Goal: Communication & Community: Answer question/provide support

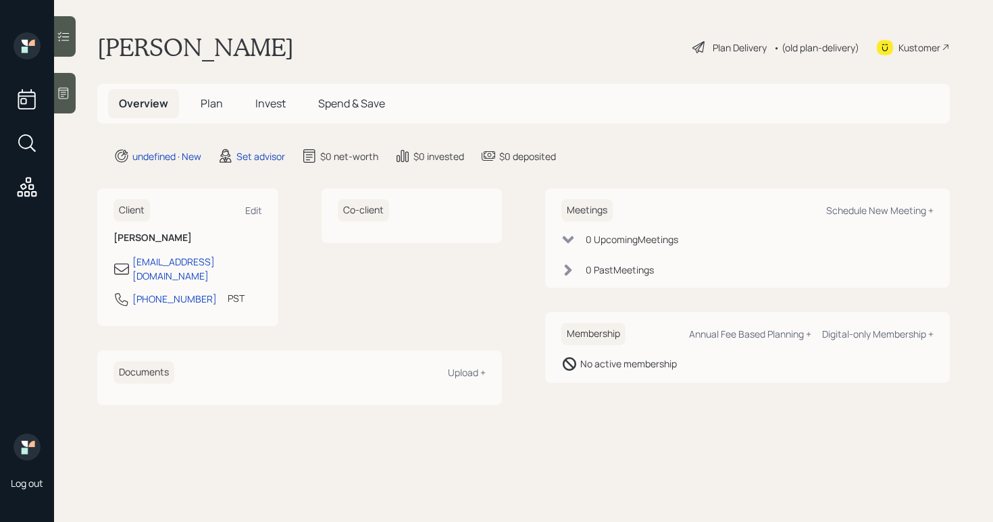
click at [72, 98] on div at bounding box center [65, 93] width 22 height 41
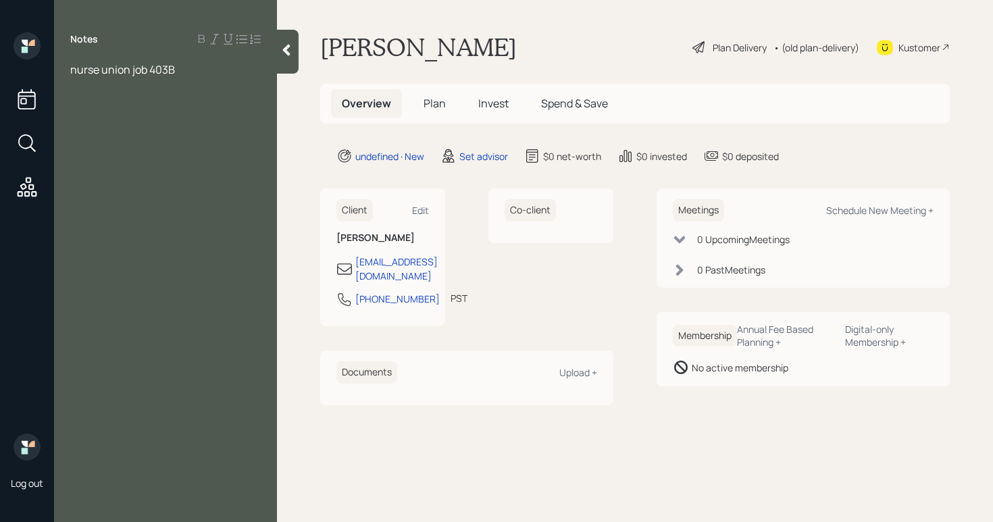
click at [151, 70] on span "nurse union job 403B" at bounding box center [122, 69] width 105 height 15
click at [73, 102] on div at bounding box center [165, 99] width 190 height 15
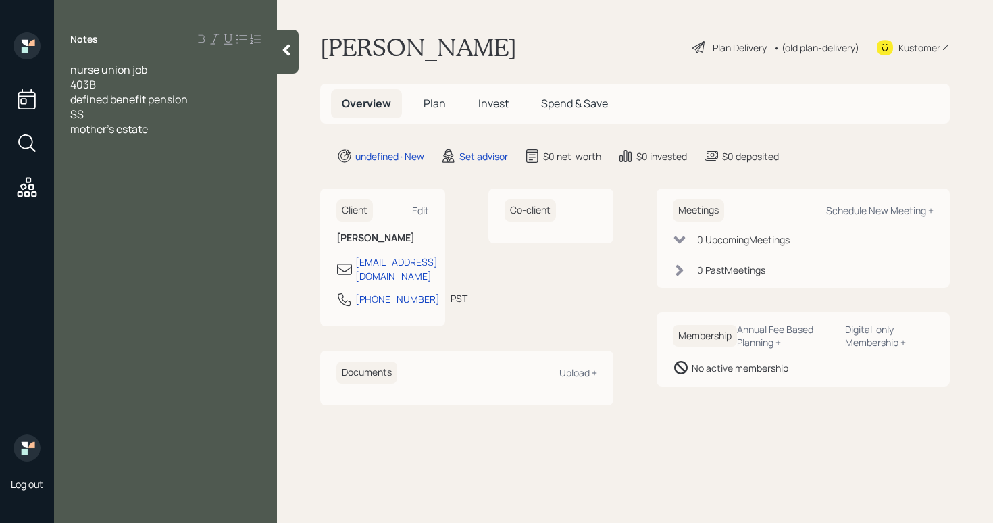
click at [194, 131] on div "mother's estate" at bounding box center [165, 129] width 190 height 15
click at [204, 72] on div "nurse union job" at bounding box center [165, 69] width 190 height 15
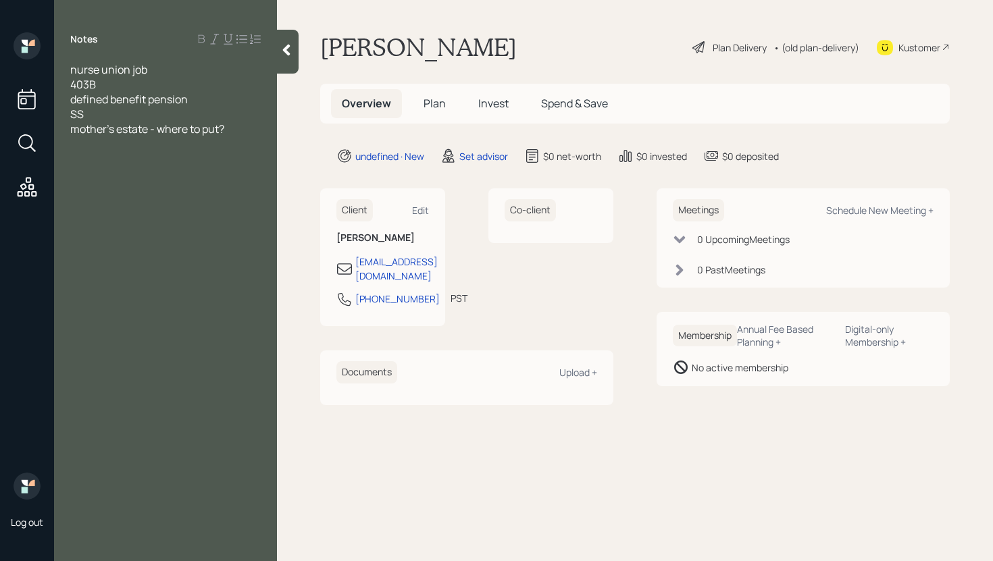
click at [233, 125] on div "mother's estate - where to put?" at bounding box center [165, 129] width 190 height 15
click at [74, 70] on span "nurse union job" at bounding box center [108, 69] width 77 height 15
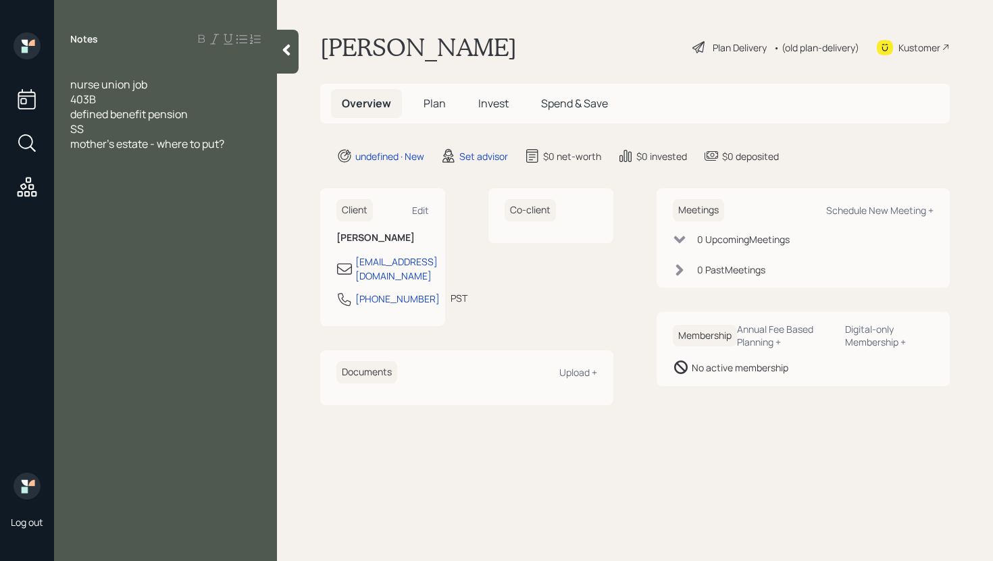
click at [124, 69] on div at bounding box center [165, 69] width 190 height 15
click at [189, 93] on div "403B" at bounding box center [165, 99] width 190 height 15
click at [189, 73] on div at bounding box center [165, 69] width 190 height 15
click at [191, 80] on div "nurse union job" at bounding box center [165, 84] width 190 height 15
click at [87, 176] on div "Notes nurse union job 403B defined benefit pension SS mother's estate - where t…" at bounding box center [165, 288] width 223 height 513
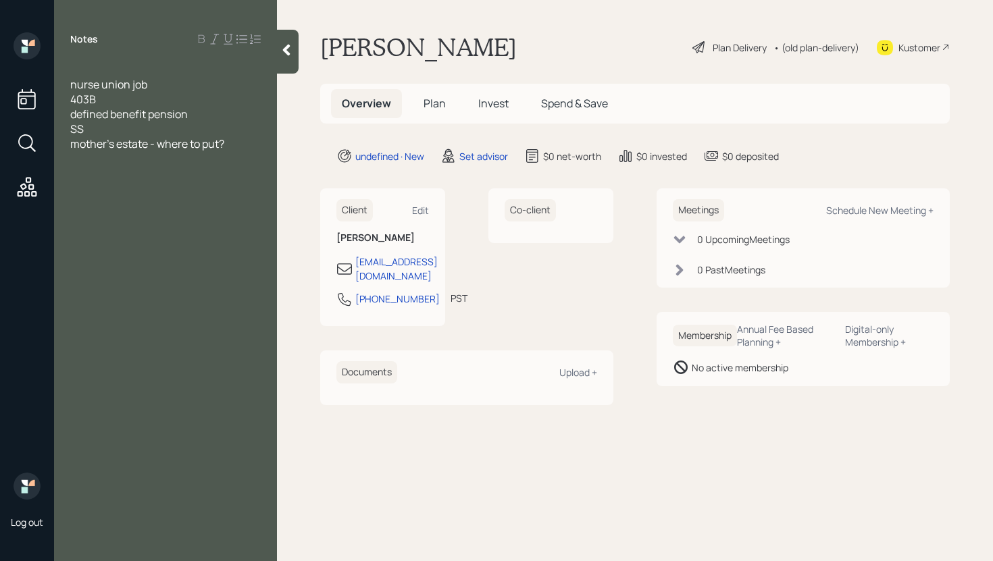
click at [90, 155] on div at bounding box center [165, 158] width 190 height 15
click at [77, 160] on span "house worth $900K" at bounding box center [118, 158] width 97 height 15
click at [209, 156] on div "house worth $900K" at bounding box center [165, 158] width 190 height 15
click at [134, 101] on div "403B" at bounding box center [165, 99] width 190 height 15
click at [179, 159] on div "house worth $900K" at bounding box center [165, 158] width 190 height 15
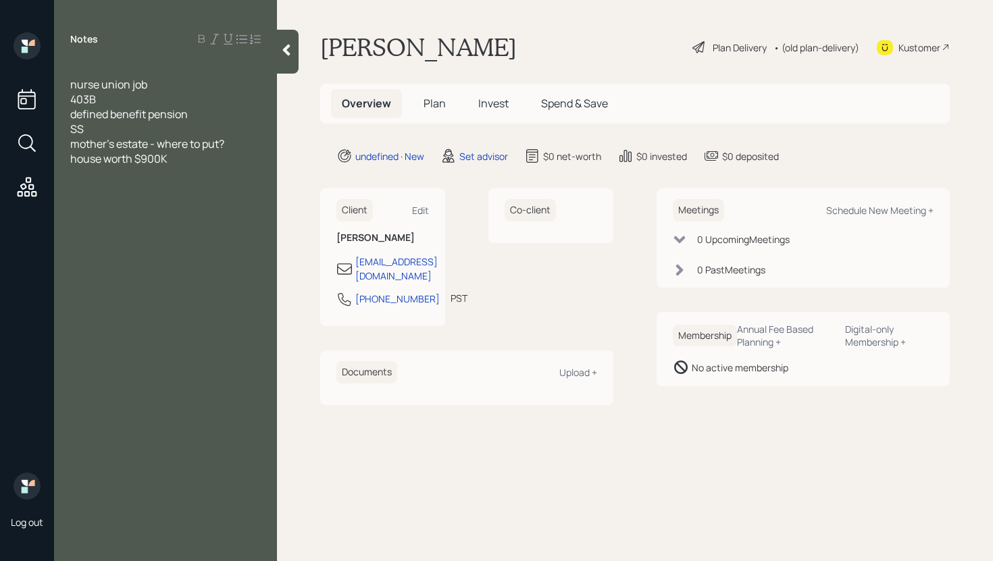
click at [155, 123] on div "SS" at bounding box center [165, 129] width 190 height 15
click at [144, 118] on span "defined benefit pension" at bounding box center [129, 114] width 118 height 15
click at [144, 126] on div "SS - early?" at bounding box center [165, 129] width 190 height 15
click at [227, 111] on div "defined benefit pension" at bounding box center [165, 114] width 190 height 15
click at [211, 113] on div "defined benefit pension" at bounding box center [165, 114] width 190 height 15
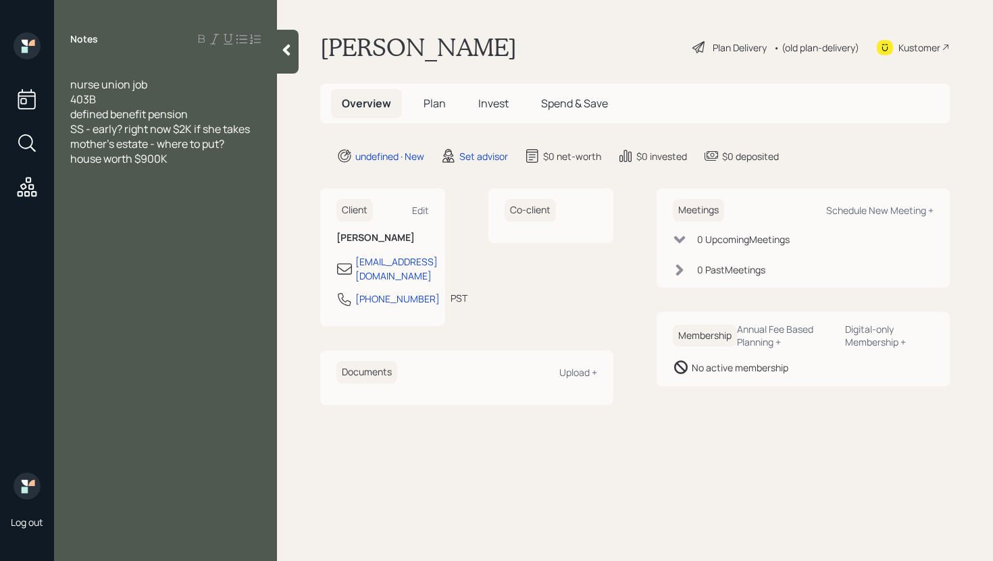
click at [169, 85] on div "nurse union job" at bounding box center [165, 84] width 190 height 15
click at [219, 86] on div "nurse union job annually" at bounding box center [165, 84] width 190 height 15
click at [103, 66] on div at bounding box center [165, 69] width 190 height 15
drag, startPoint x: 95, startPoint y: 70, endPoint x: 41, endPoint y: 70, distance: 54.0
click at [41, 70] on div "Log out Notes 1961 63 nurse union job annually $90K 403B defined benefit pensio…" at bounding box center [496, 280] width 993 height 561
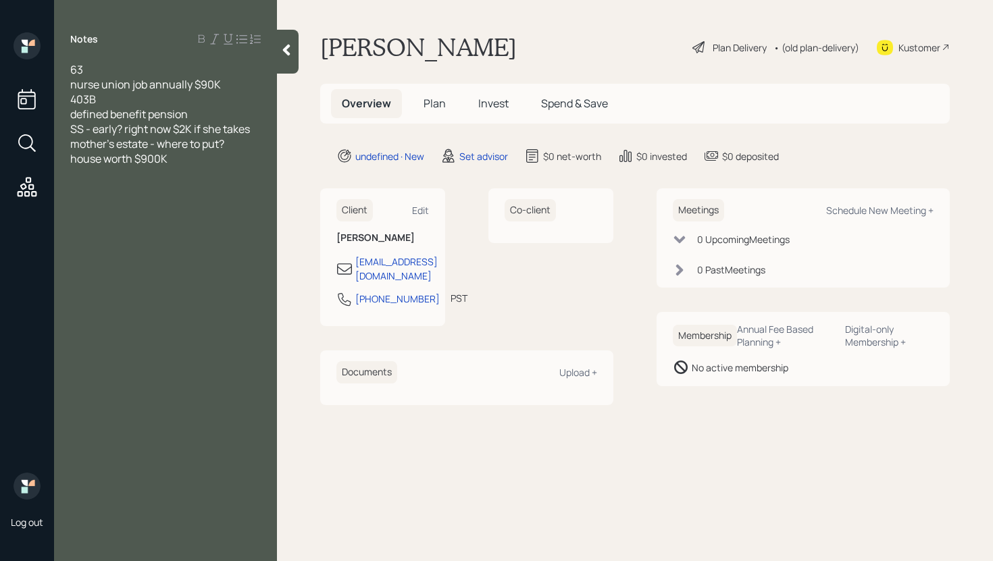
click at [140, 66] on div "63" at bounding box center [165, 69] width 190 height 15
click at [199, 71] on div "63 October bday 1961" at bounding box center [165, 69] width 190 height 15
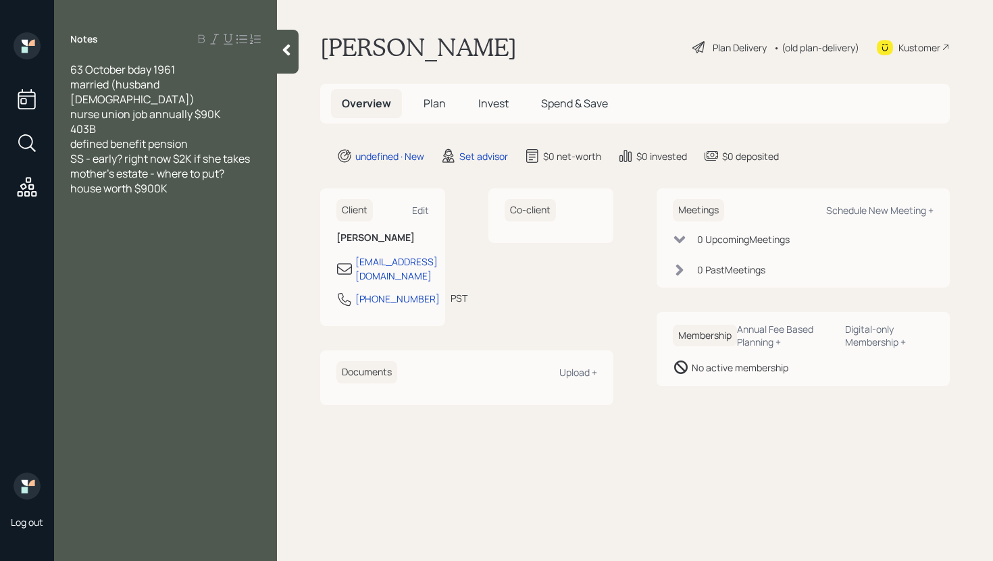
click at [103, 122] on div "403B" at bounding box center [165, 129] width 190 height 15
click at [204, 136] on div "defined benefit pension" at bounding box center [165, 143] width 190 height 15
click at [150, 122] on div "403B $165" at bounding box center [165, 129] width 190 height 15
click at [203, 196] on div "house worth $900K" at bounding box center [165, 203] width 190 height 15
click at [257, 166] on div "SS - early? right now $2K if she takes" at bounding box center [165, 173] width 190 height 15
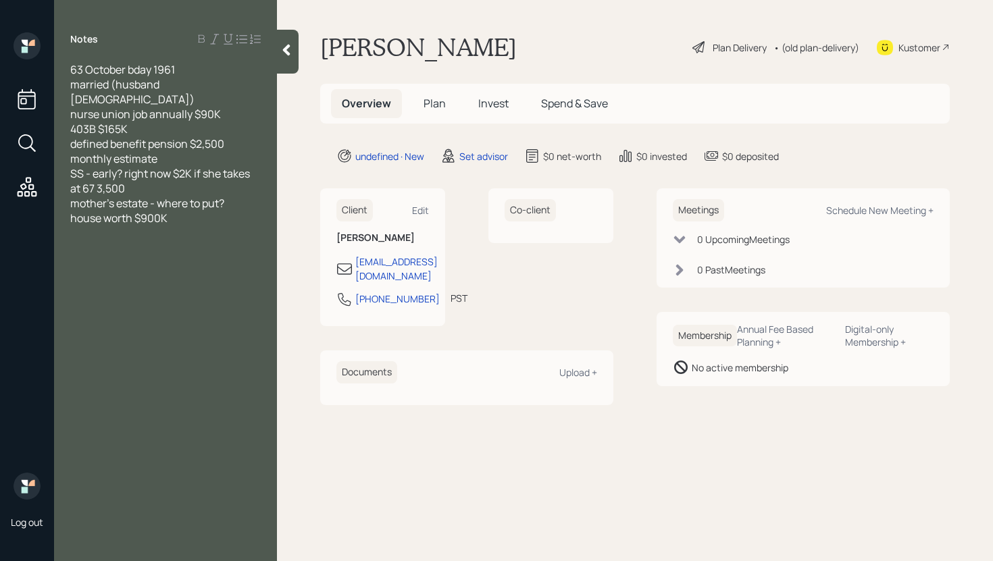
click at [97, 175] on span "SS - early? right now $2K if she takes at 67 3,500" at bounding box center [161, 181] width 182 height 30
click at [116, 245] on div "Notes 63 October bday 1961 married (husband [DEMOGRAPHIC_DATA]) nurse union job…" at bounding box center [165, 288] width 223 height 513
click at [122, 226] on div "Notes 63 October bday 1961 married (husband [DEMOGRAPHIC_DATA]) nurse union job…" at bounding box center [165, 288] width 223 height 513
click at [128, 226] on div at bounding box center [165, 233] width 190 height 15
click at [74, 196] on span "mother's estate - where to put?" at bounding box center [147, 203] width 154 height 15
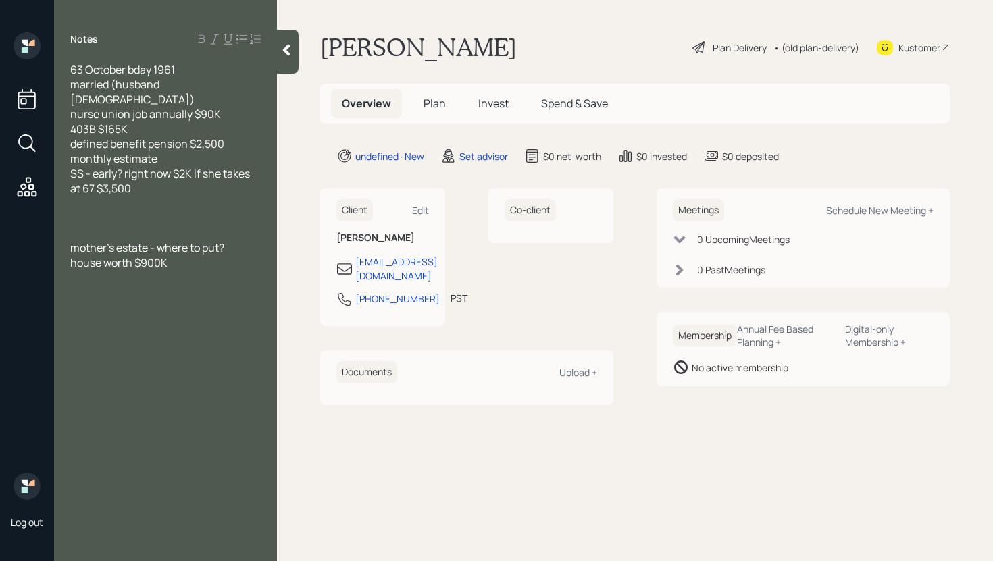
click at [95, 196] on div at bounding box center [165, 203] width 190 height 15
click at [71, 240] on span "mother's estate - where to put?" at bounding box center [147, 247] width 154 height 15
click at [150, 226] on span "mother's estate - where to put?" at bounding box center [147, 233] width 154 height 15
click at [131, 239] on div "mother's estate died in [DATE] - where to put?" at bounding box center [165, 241] width 190 height 30
click at [213, 226] on span "mother's estate died in [DATE] - where to put?" at bounding box center [150, 241] width 161 height 30
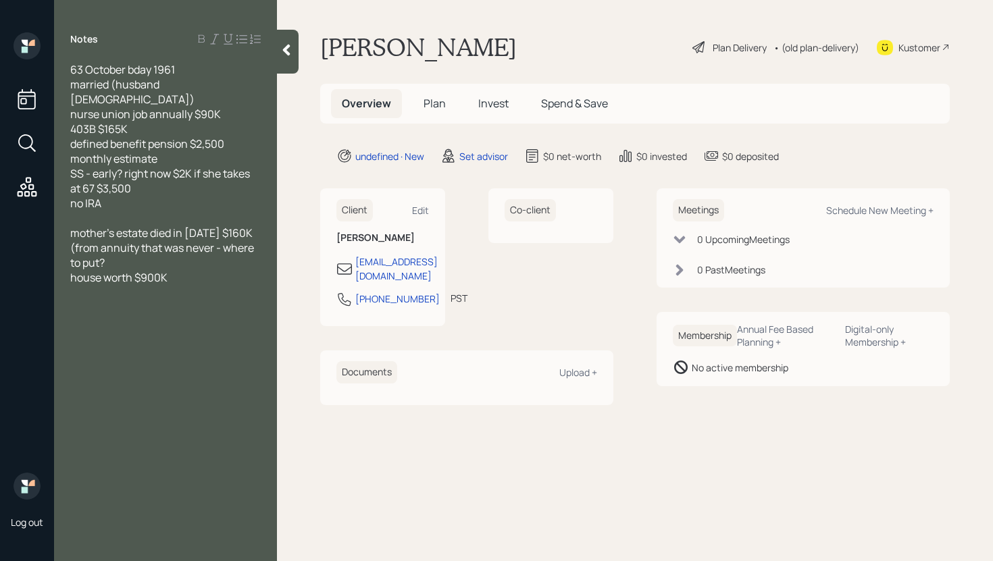
click at [214, 236] on span "mother's estate died in [DATE] $160K (from annuity that was never - where to pu…" at bounding box center [163, 248] width 186 height 45
click at [260, 226] on div "mother's estate died in [DATE] $160K (from annuity that was never cashed - wher…" at bounding box center [165, 248] width 190 height 45
click at [140, 240] on span "(from annuity that was never cashed - where to put?" at bounding box center [163, 255] width 186 height 30
click at [97, 255] on div at bounding box center [165, 262] width 190 height 15
click at [177, 255] on div "mother had trust" at bounding box center [165, 262] width 190 height 15
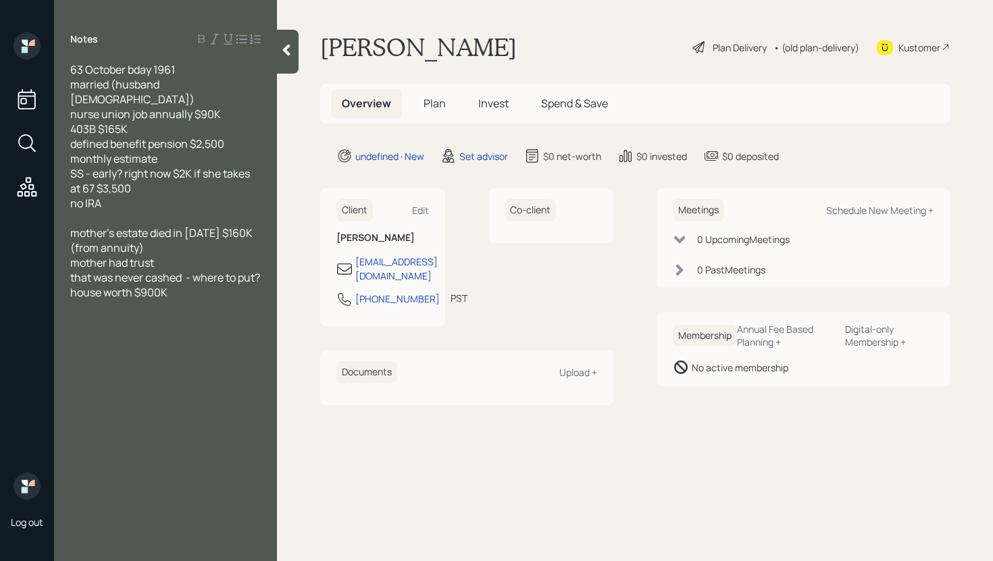
click at [178, 255] on div "mother had trust" at bounding box center [165, 262] width 190 height 15
drag, startPoint x: 187, startPoint y: 265, endPoint x: 48, endPoint y: 261, distance: 139.2
click at [48, 261] on div "Log out Notes 63 October bday 1961 married (husband [DEMOGRAPHIC_DATA]) nurse u…" at bounding box center [496, 280] width 993 height 561
copy span "that was never cashed"
click at [166, 240] on div "(from annuity)" at bounding box center [165, 247] width 190 height 15
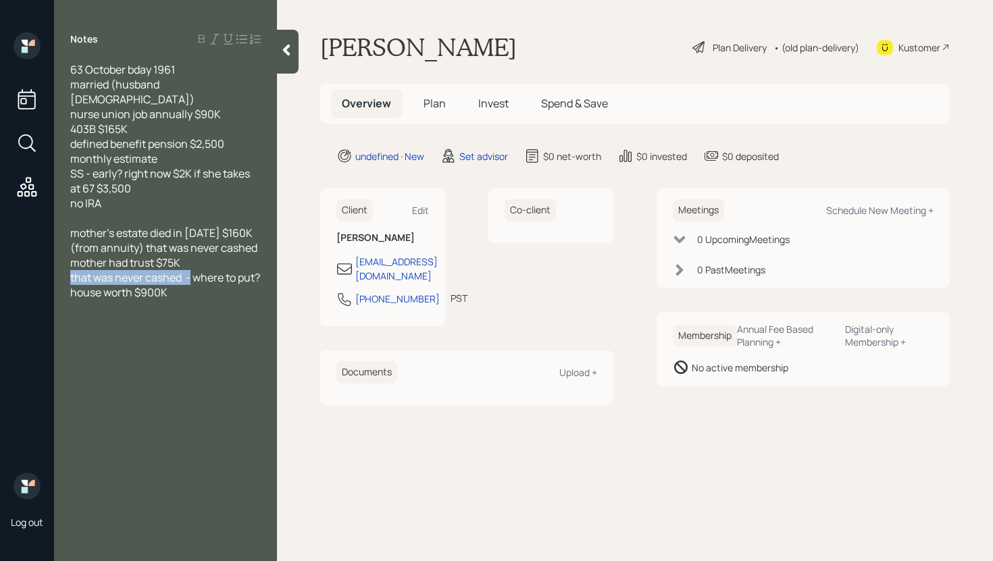
drag, startPoint x: 191, startPoint y: 263, endPoint x: 68, endPoint y: 267, distance: 123.0
click at [68, 267] on div "63 October bday 1961 married (husband [DEMOGRAPHIC_DATA]) nurse union job annua…" at bounding box center [165, 188] width 223 height 253
click at [111, 270] on span "- where to put?" at bounding box center [107, 277] width 74 height 15
click at [77, 270] on span "- where should to put?" at bounding box center [125, 277] width 110 height 15
click at [242, 270] on div "- concur: where should to put?" at bounding box center [165, 277] width 190 height 15
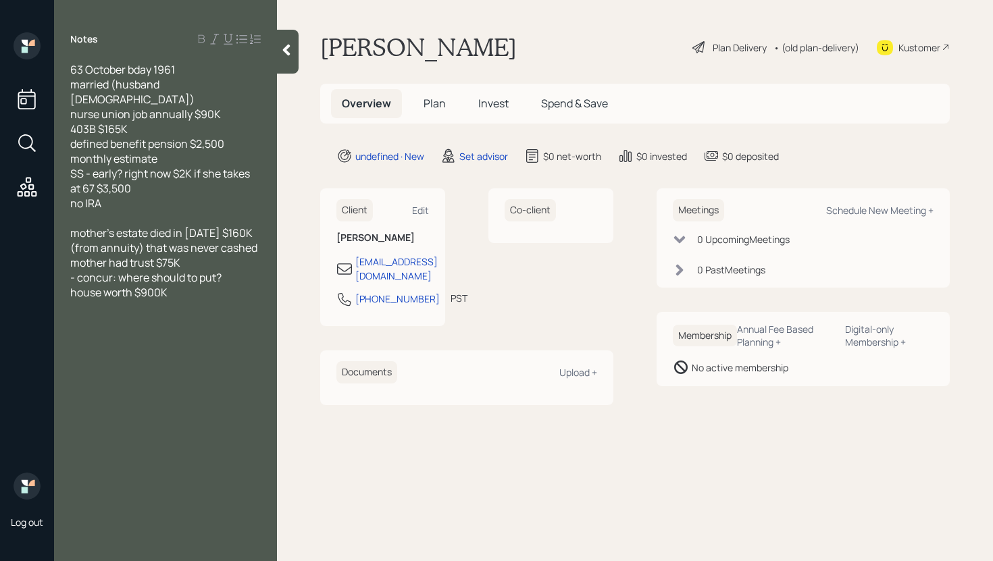
click at [205, 285] on div "house worth $900K" at bounding box center [165, 292] width 190 height 15
click at [113, 270] on span "- concur: where should to put?" at bounding box center [145, 277] width 151 height 15
click at [207, 285] on div "house worth $900K" at bounding box center [165, 292] width 190 height 15
click at [146, 315] on div "-loan $23K" at bounding box center [165, 322] width 190 height 15
click at [916, 209] on div "Schedule New Meeting +" at bounding box center [879, 210] width 107 height 13
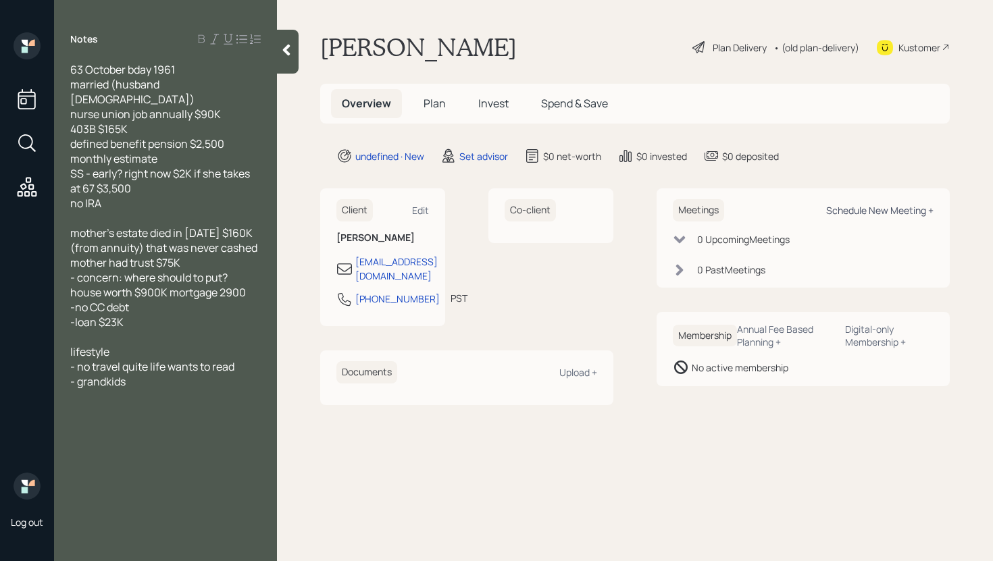
select select "round-[PERSON_NAME]"
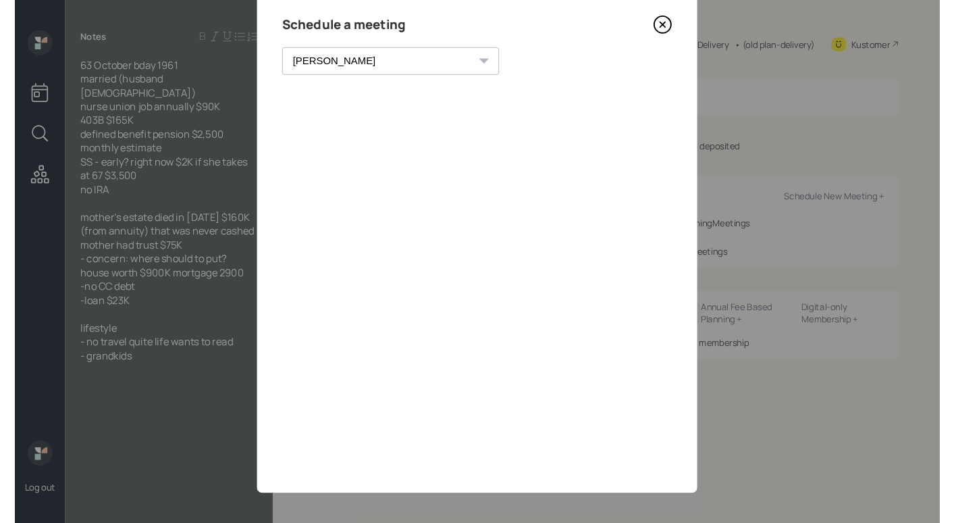
scroll to position [47, 0]
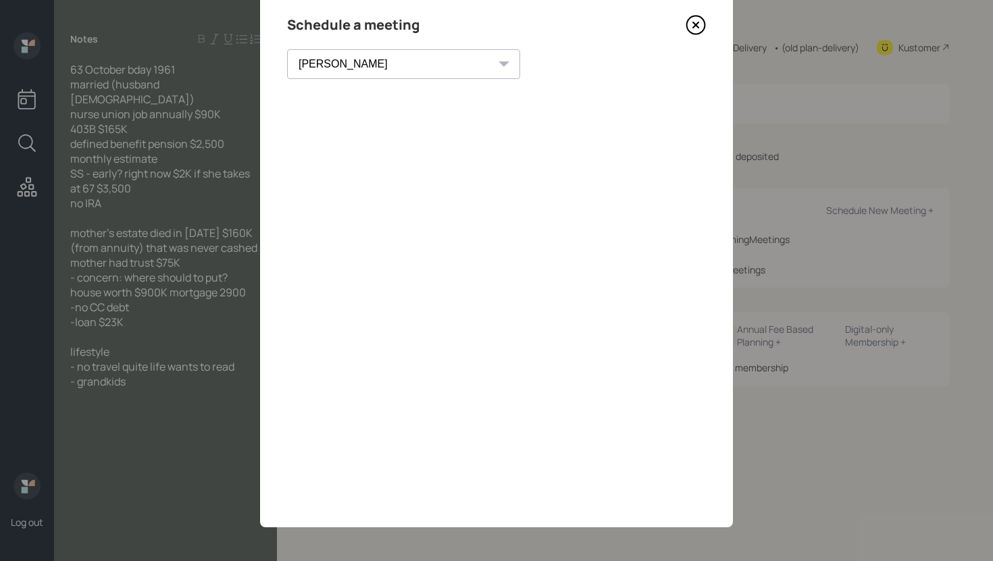
click at [692, 24] on icon at bounding box center [695, 25] width 20 height 20
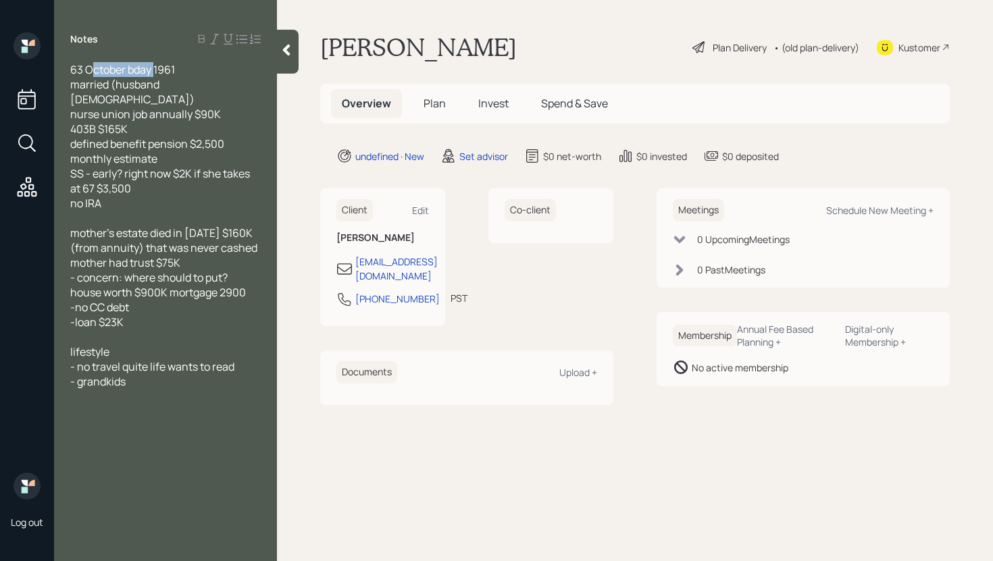
drag, startPoint x: 155, startPoint y: 70, endPoint x: 92, endPoint y: 68, distance: 62.8
click at [90, 70] on span "63 October bday 1961" at bounding box center [122, 69] width 105 height 15
click at [72, 122] on span "403B $165K" at bounding box center [98, 129] width 57 height 15
click at [74, 73] on span "63 born in [DEMOGRAPHIC_DATA]" at bounding box center [156, 69] width 173 height 15
click at [73, 81] on span "married (husband [DEMOGRAPHIC_DATA])" at bounding box center [132, 92] width 124 height 30
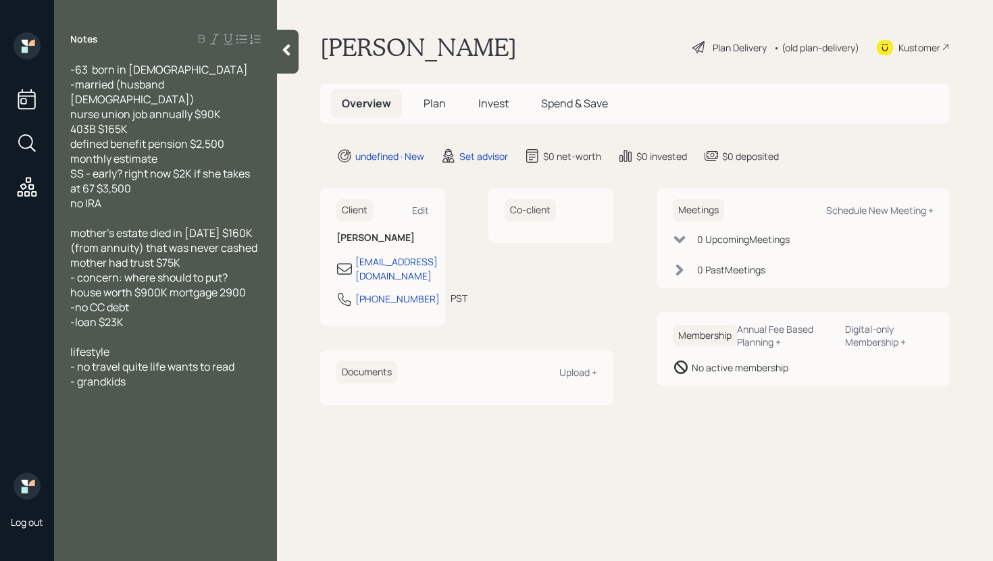
click at [72, 107] on span "nurse union job annually $90K" at bounding box center [145, 114] width 151 height 15
click at [71, 122] on span "403B $165K" at bounding box center [98, 129] width 57 height 15
click at [74, 136] on span "defined benefit pension $2,500 monthly estimate" at bounding box center [148, 151] width 156 height 30
click at [73, 166] on span "SS - early? right now $2K if she takes at 67 $3,500" at bounding box center [161, 181] width 182 height 30
click at [72, 176] on span "-SS - early? right now $2K if she takes at 67 $3,500" at bounding box center [163, 181] width 186 height 30
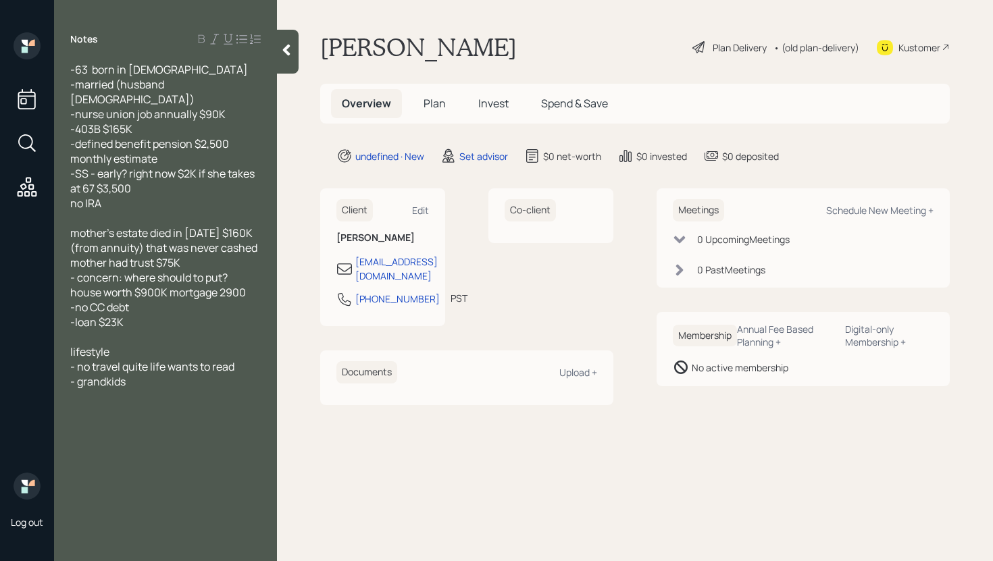
click at [73, 196] on span "no IRA" at bounding box center [85, 203] width 31 height 15
click at [155, 226] on span "mother's estate died in [DATE] $160K" at bounding box center [161, 233] width 182 height 15
click at [212, 226] on span "mother's estate (died in [DATE] $160K" at bounding box center [163, 233] width 186 height 15
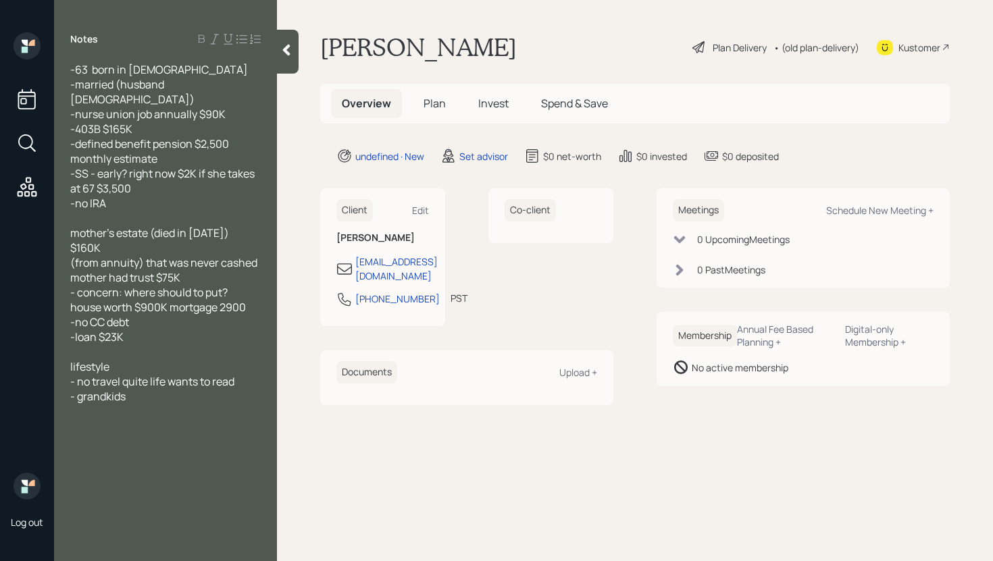
click at [75, 255] on span "(from annuity) that was never cashed mother had trust $75K" at bounding box center [165, 270] width 191 height 30
click at [145, 255] on span "-from annuity) that was never cashed mother had trust $75K" at bounding box center [165, 270] width 191 height 30
click at [261, 232] on div "-63 born in [DEMOGRAPHIC_DATA] -married (husband [DEMOGRAPHIC_DATA]) -nurse uni…" at bounding box center [165, 240] width 223 height 357
click at [255, 255] on span "-from annuity that was never cashed mother had trust $75K" at bounding box center [163, 270] width 186 height 30
click at [70, 248] on div "-63 born in [DEMOGRAPHIC_DATA] -married (husband [DEMOGRAPHIC_DATA]) -nurse uni…" at bounding box center [165, 240] width 223 height 357
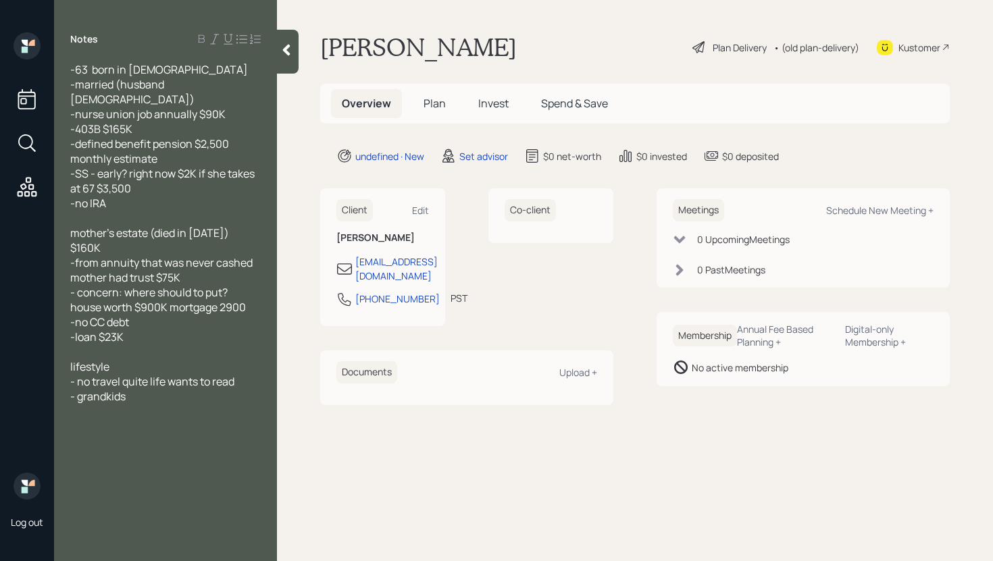
click at [72, 255] on span "-from annuity that was never cashed mother had trust $75K" at bounding box center [163, 270] width 186 height 30
drag, startPoint x: 135, startPoint y: 251, endPoint x: 186, endPoint y: 257, distance: 51.0
click at [135, 255] on span "-from annuity that was never cashed -mother had trust $75K" at bounding box center [163, 270] width 186 height 30
click at [229, 255] on div "-from annuity that was never cashed -mother had also trust $75K" at bounding box center [165, 270] width 190 height 30
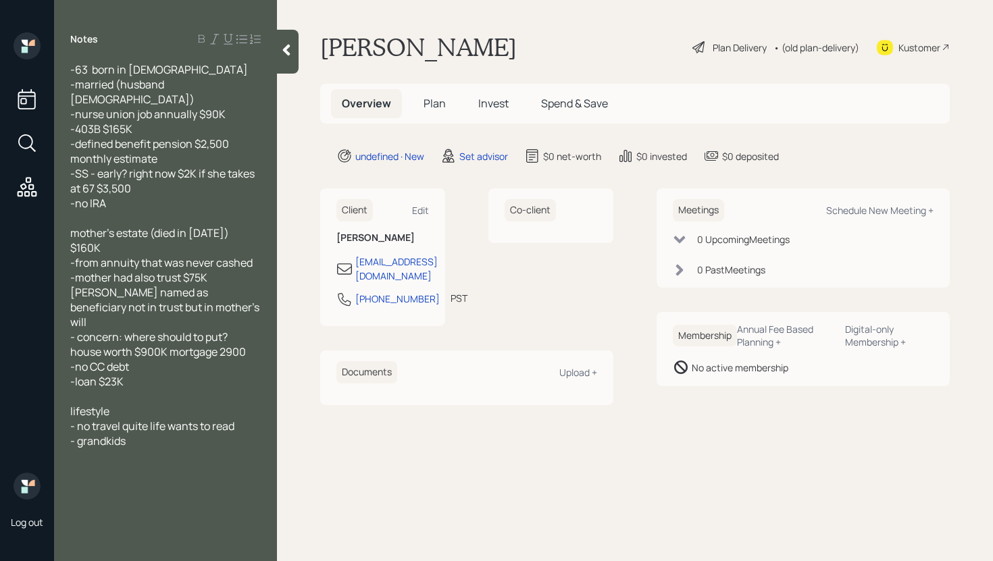
click at [237, 330] on div "- concern: where should to put?" at bounding box center [165, 337] width 190 height 15
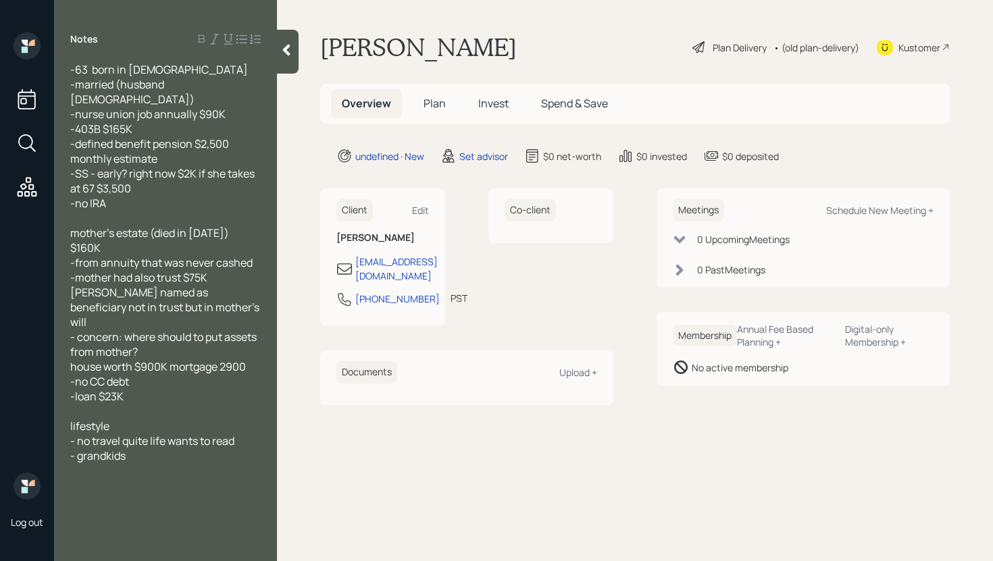
click at [71, 359] on span "house worth $900K mortgage 2900" at bounding box center [158, 366] width 176 height 15
click at [251, 359] on span "-house worth $900K mortgage 2900" at bounding box center [160, 366] width 180 height 15
click at [157, 404] on div "-loan $23K" at bounding box center [165, 411] width 190 height 15
click at [124, 463] on span "- no travel quite life wants to read" at bounding box center [152, 470] width 164 height 15
click at [68, 412] on div "-63 born in [DEMOGRAPHIC_DATA] -married (husband [DEMOGRAPHIC_DATA]) -nurse uni…" at bounding box center [165, 285] width 223 height 446
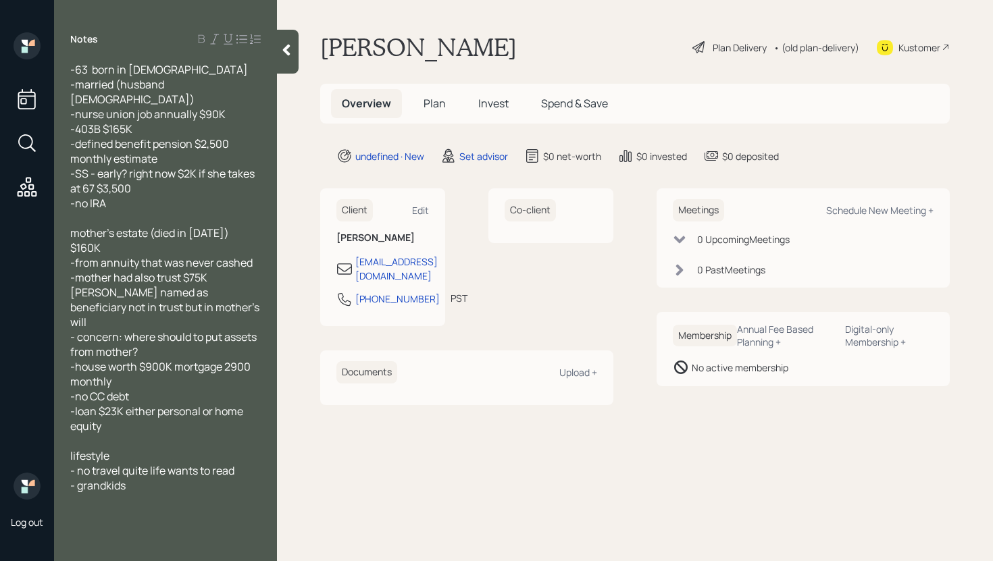
click at [70, 448] on span "lifestyle" at bounding box center [89, 455] width 39 height 15
click at [231, 448] on div "potential retirement lifestyle" at bounding box center [165, 455] width 190 height 15
click at [126, 463] on span "- no travel quite life wants to read" at bounding box center [152, 470] width 164 height 15
click at [141, 493] on div "- grandkids" at bounding box center [165, 500] width 190 height 15
click at [81, 493] on span "- grandkids" at bounding box center [97, 500] width 55 height 15
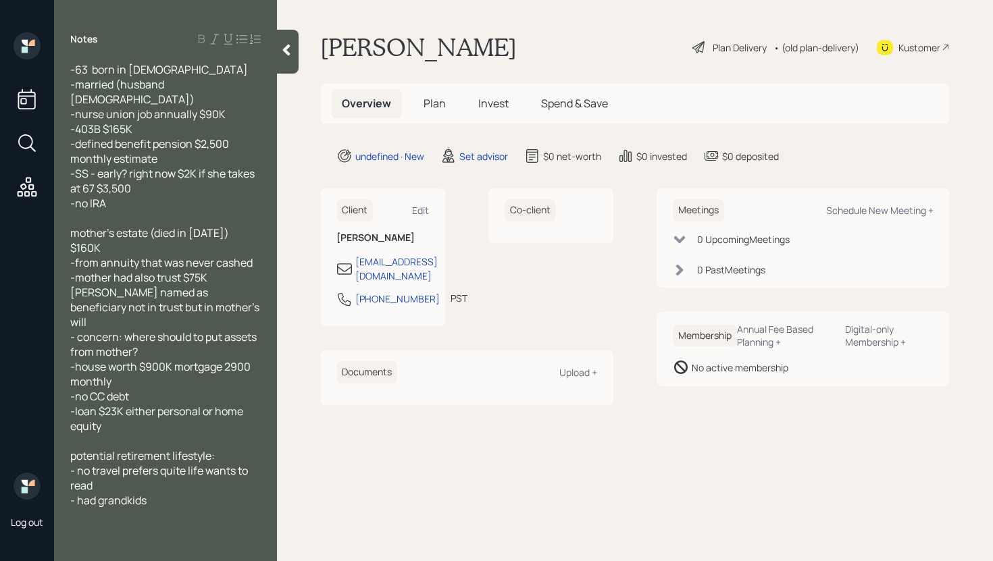
click at [165, 493] on div "- had grandkids" at bounding box center [165, 500] width 190 height 15
click at [94, 493] on span "- had grandkids" at bounding box center [108, 500] width 76 height 15
click at [195, 508] on div at bounding box center [165, 515] width 190 height 15
click at [197, 493] on div "- has grandkids" at bounding box center [165, 500] width 190 height 15
click at [281, 56] on icon at bounding box center [287, 50] width 14 height 14
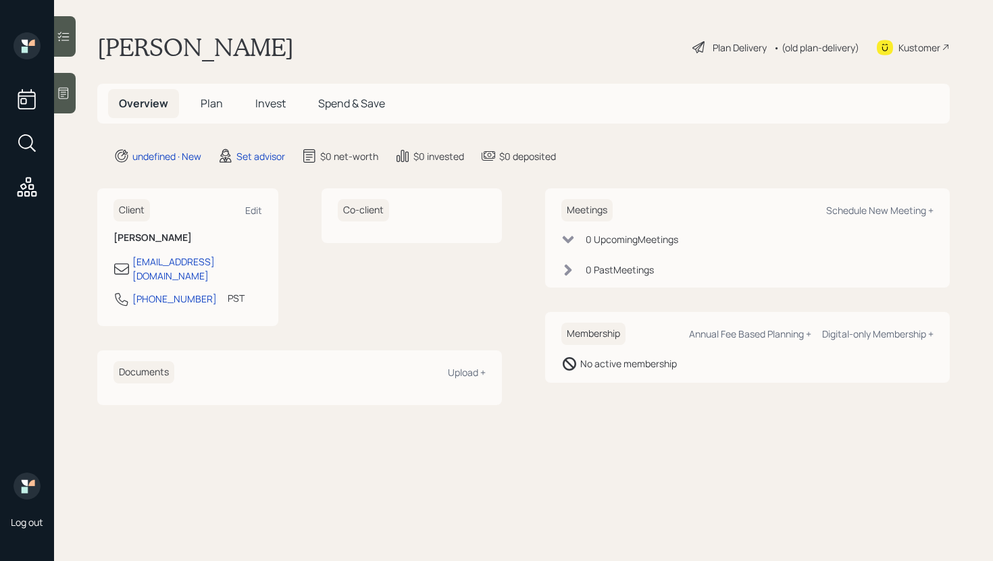
click at [66, 90] on icon at bounding box center [64, 93] width 10 height 11
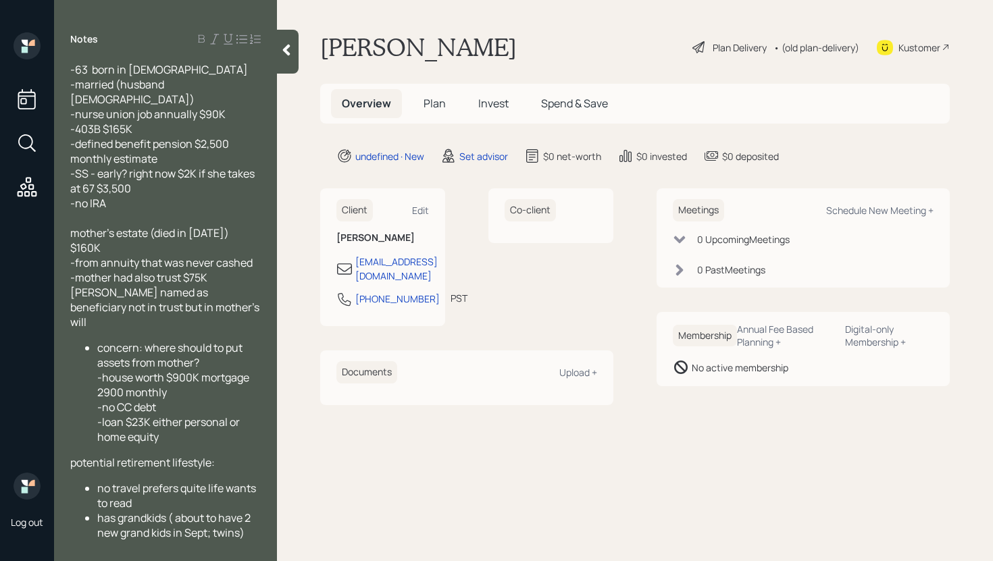
click at [72, 226] on span "mother's estate (died in [DATE]) $160K -from annuity that was never cashed -mot…" at bounding box center [165, 278] width 191 height 104
click at [77, 235] on span "-mother's estate (died in [DATE]) $160K -from annuity that was never cashed -mo…" at bounding box center [165, 278] width 191 height 104
click at [109, 247] on span "-mother's estate (died in [DATE]) $160K which is from annuity that was never ca…" at bounding box center [165, 278] width 191 height 104
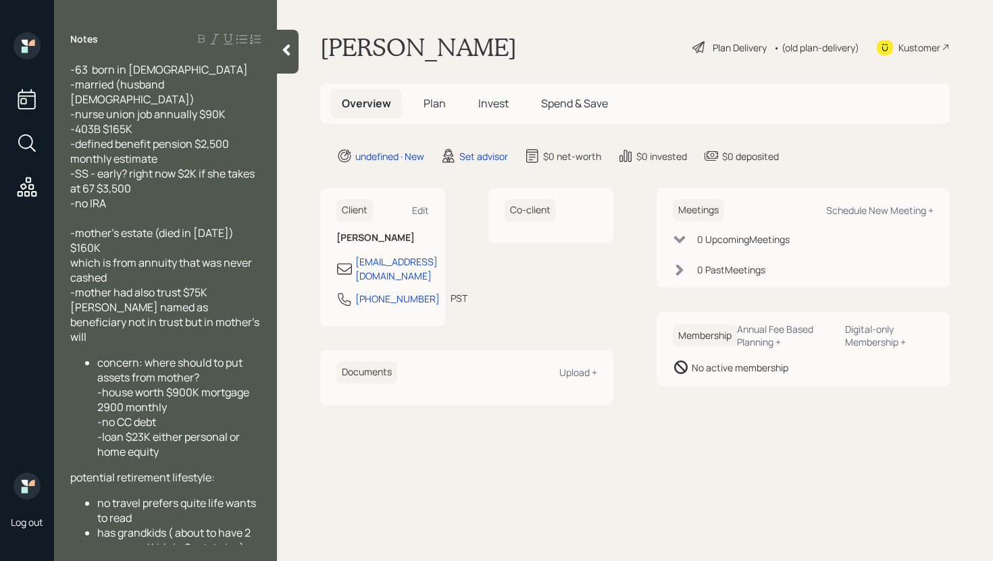
click at [136, 285] on span "-mother had also trust $75K [PERSON_NAME] named as beneficiary not in trust but…" at bounding box center [165, 314] width 191 height 59
click at [163, 294] on div "-mother also had a trust $75K [PERSON_NAME] named as beneficiary not in trust b…" at bounding box center [165, 314] width 190 height 59
click at [97, 355] on span "concern: where should to put assets from mother? -house worth $900K mortgage 29…" at bounding box center [174, 407] width 154 height 104
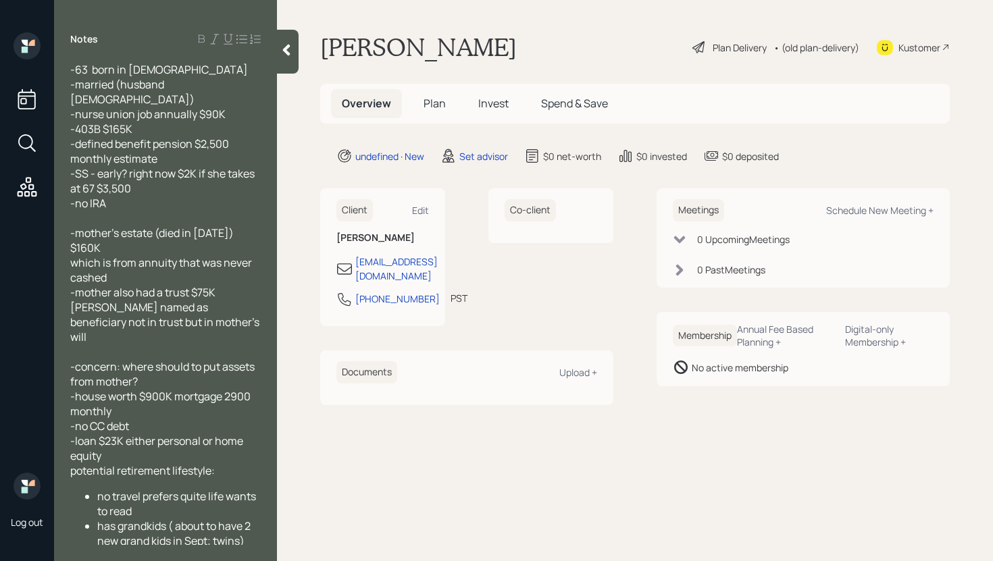
click at [165, 359] on div "-concern: where should to put assets from mother? -house worth $900K mortgage 2…" at bounding box center [165, 411] width 190 height 104
click at [97, 489] on span "no travel prefers quite life wants to read" at bounding box center [177, 504] width 161 height 30
click at [72, 463] on span "potential retirement lifestyle:" at bounding box center [142, 470] width 145 height 15
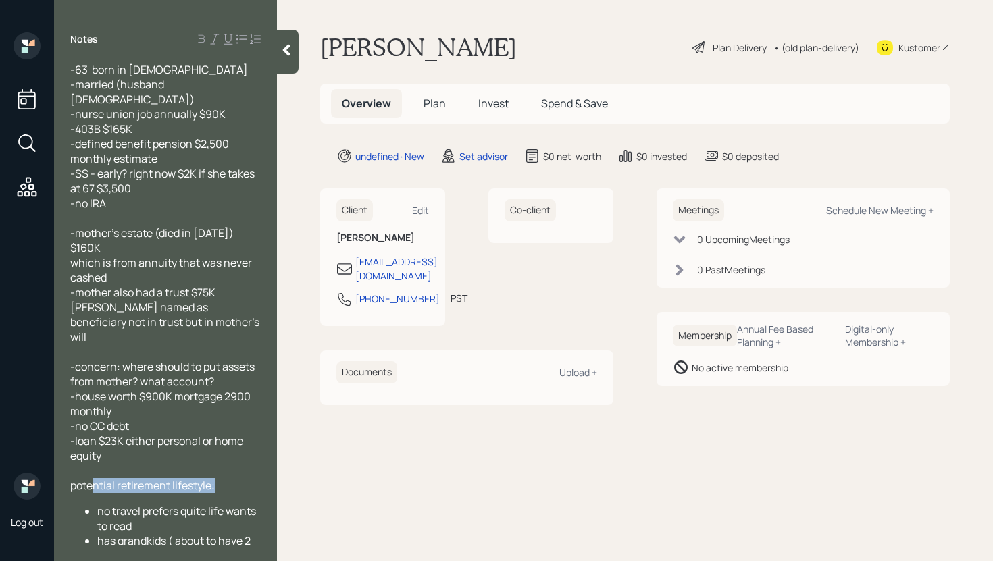
drag, startPoint x: 95, startPoint y: 463, endPoint x: 97, endPoint y: 469, distance: 7.1
click at [96, 469] on div "-63 born in [DEMOGRAPHIC_DATA] -married (husband [DEMOGRAPHIC_DATA]) -nurse uni…" at bounding box center [165, 312] width 190 height 501
click at [106, 504] on span "no travel prefers quite life wants to read" at bounding box center [177, 519] width 161 height 30
click at [99, 504] on span "no travel prefers quite life wants to read" at bounding box center [177, 519] width 161 height 30
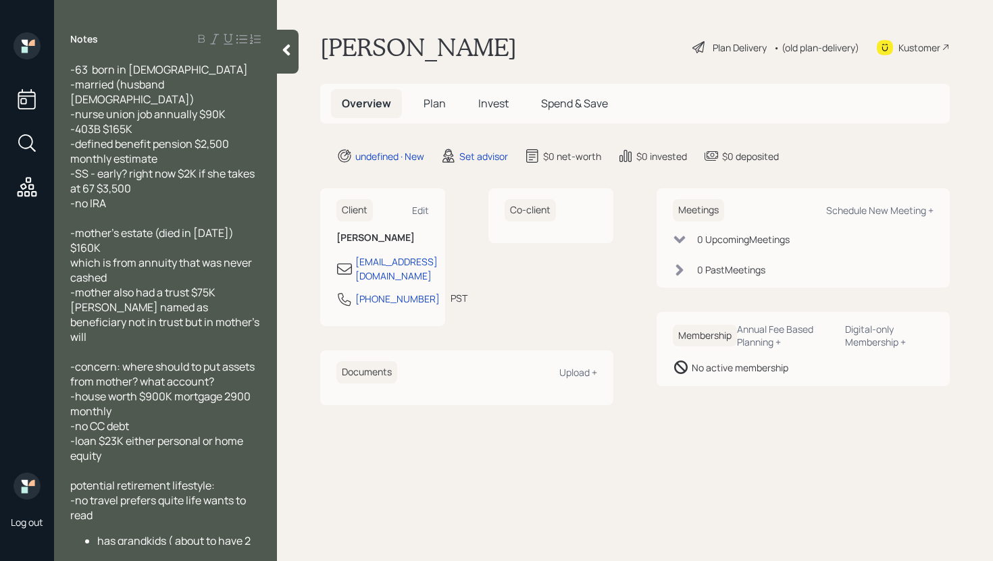
click at [101, 521] on span "has grandkids ( about to have 2 new grand kids in Sept; twins)" at bounding box center [174, 549] width 155 height 30
